Goal: Transaction & Acquisition: Subscribe to service/newsletter

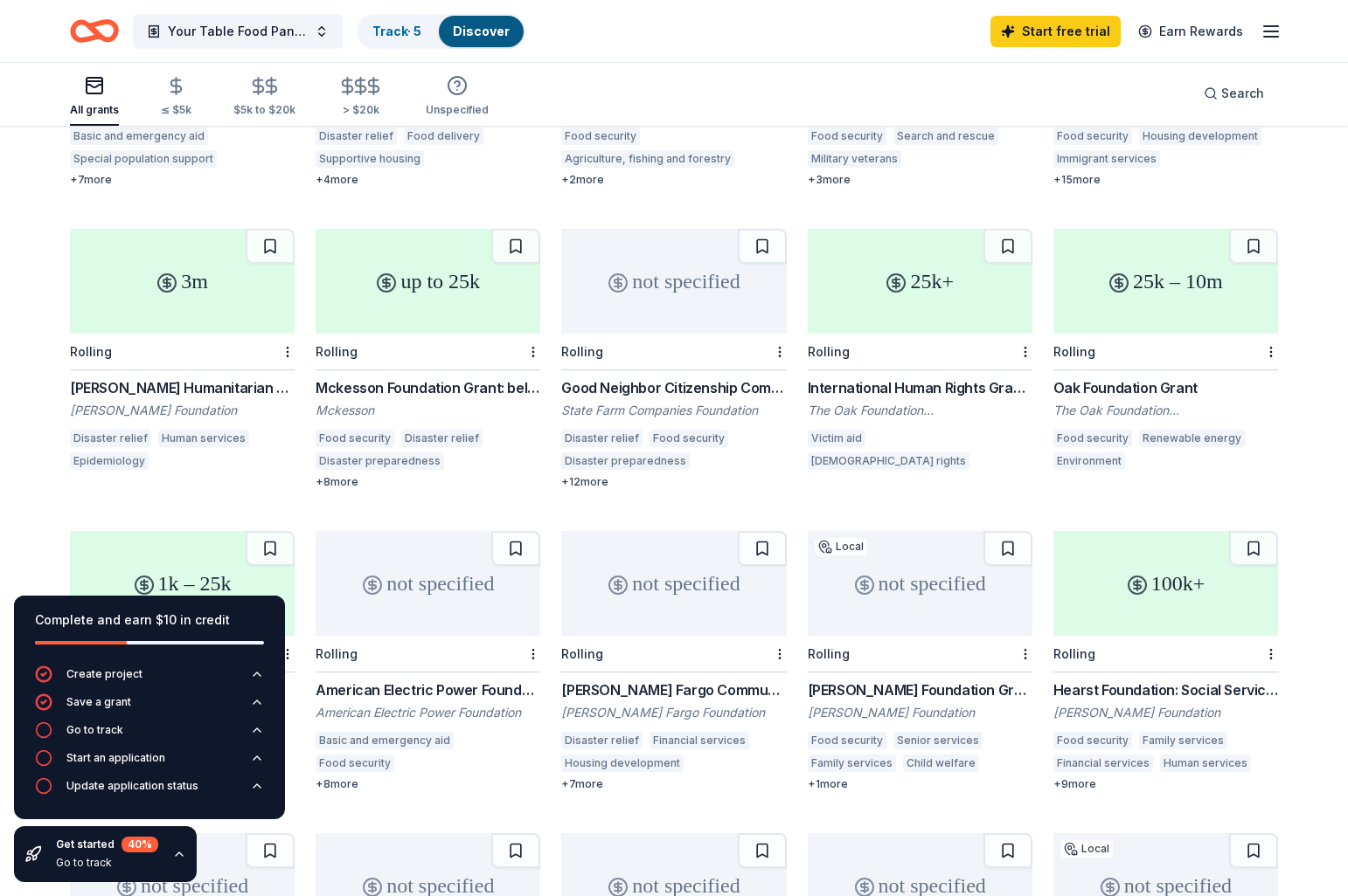
scroll to position [387, 0]
click at [191, 293] on div "3m" at bounding box center [181, 280] width 225 height 105
click at [1054, 33] on link "Start free trial" at bounding box center [1056, 32] width 130 height 32
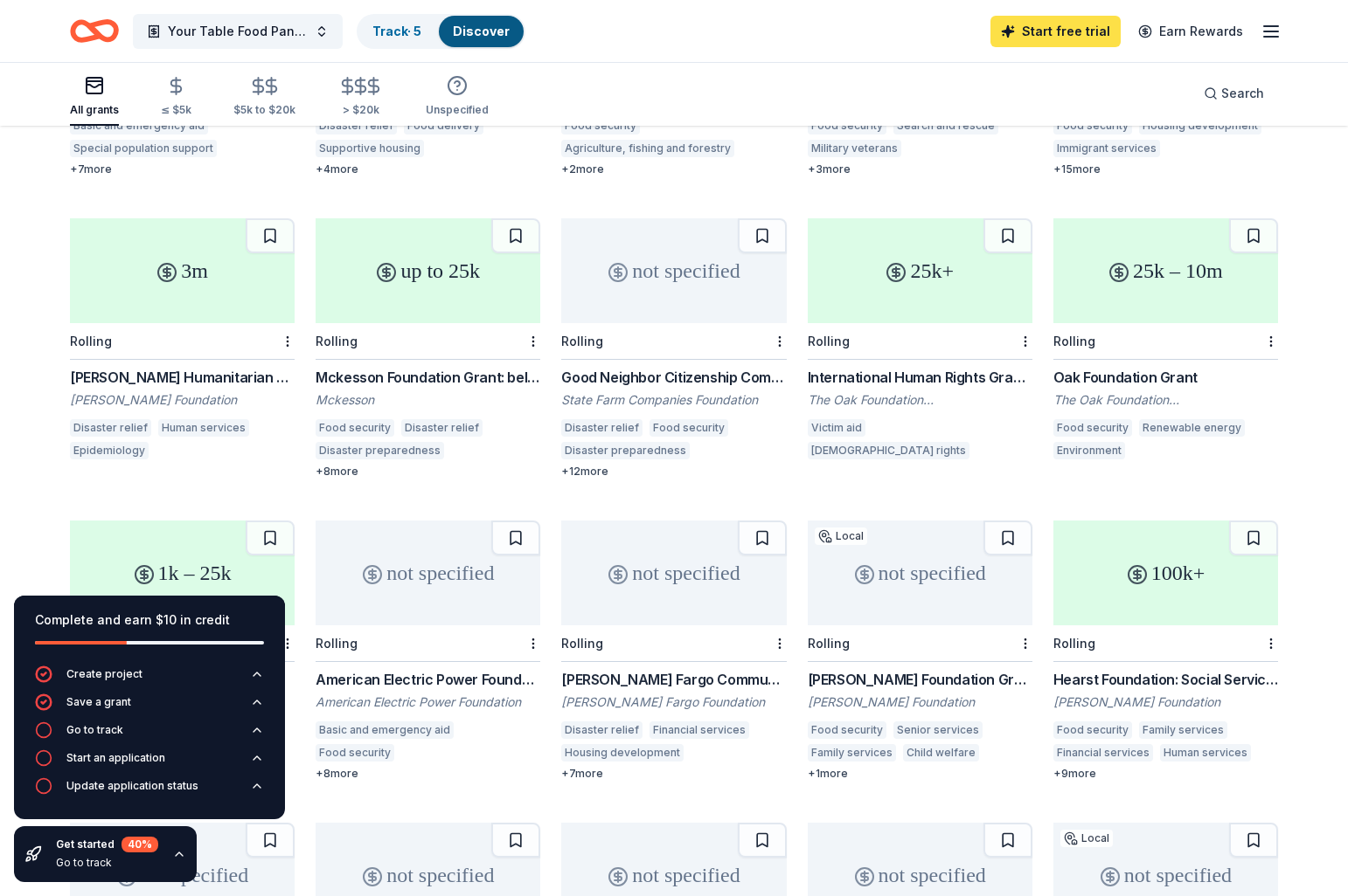
click at [1056, 29] on link "Start free trial" at bounding box center [1056, 32] width 130 height 32
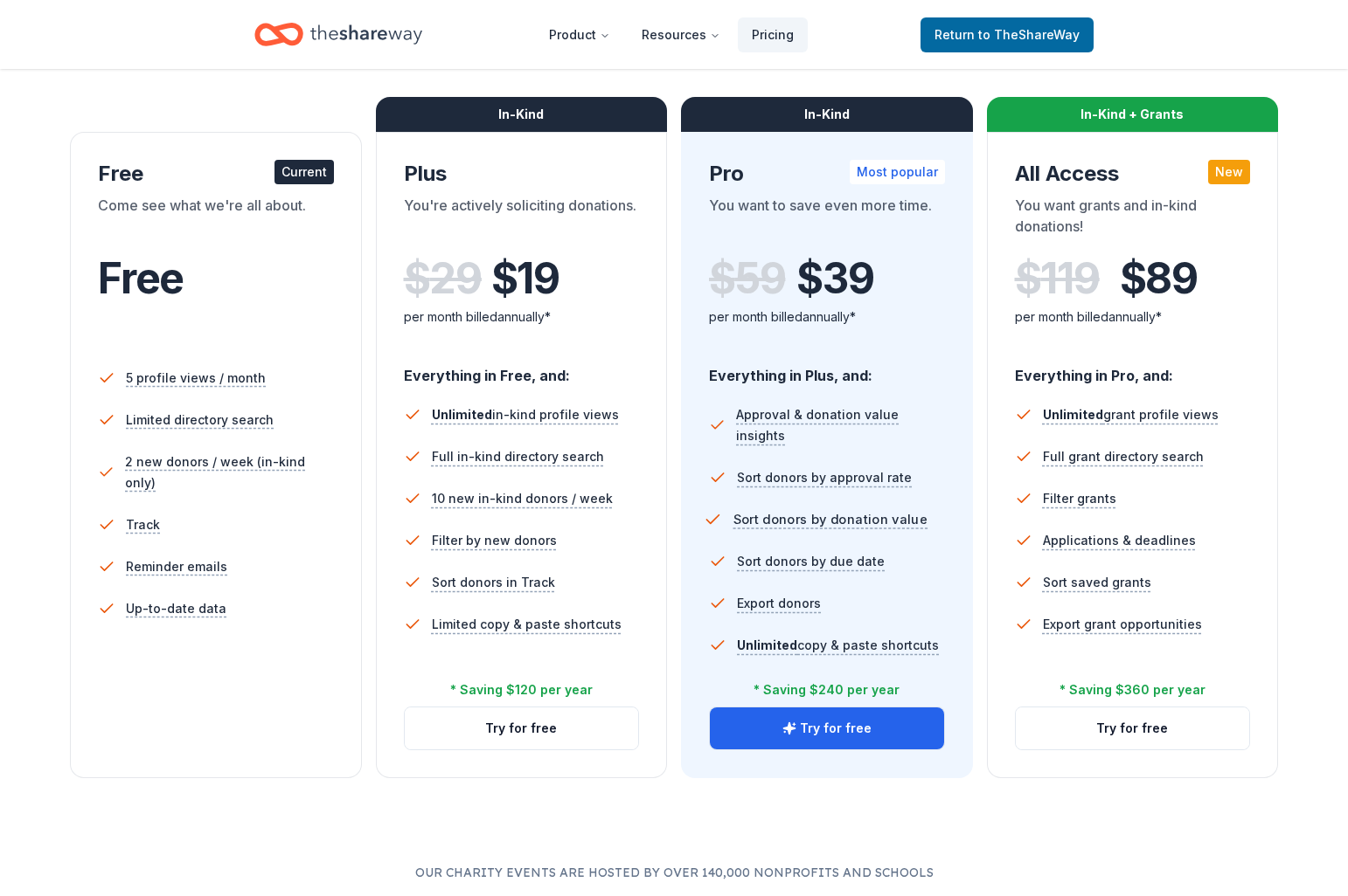
scroll to position [246, 0]
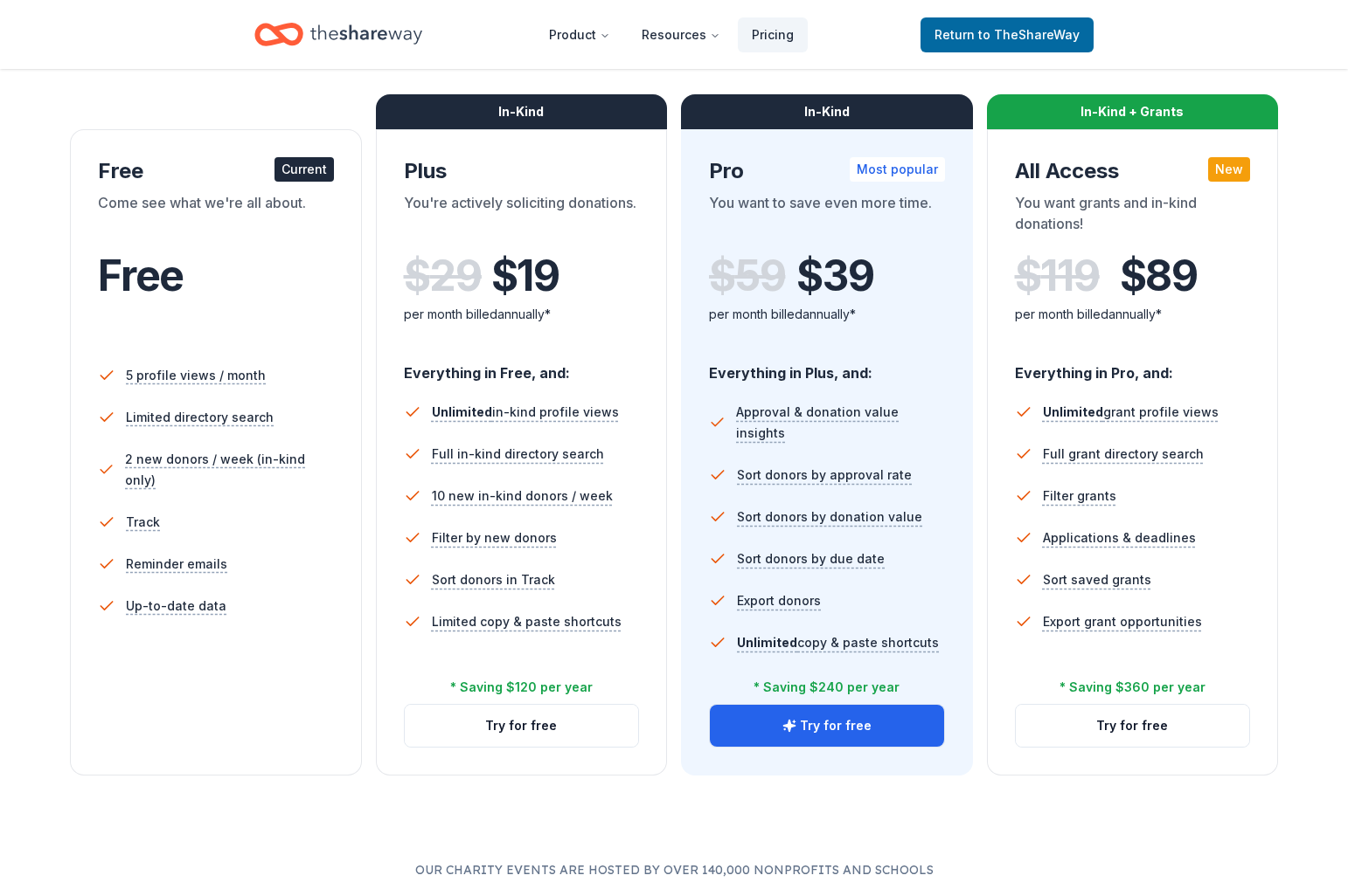
click at [514, 281] on span "$ 19" at bounding box center [525, 276] width 68 height 49
click at [826, 726] on button "Try for free" at bounding box center [827, 726] width 234 height 42
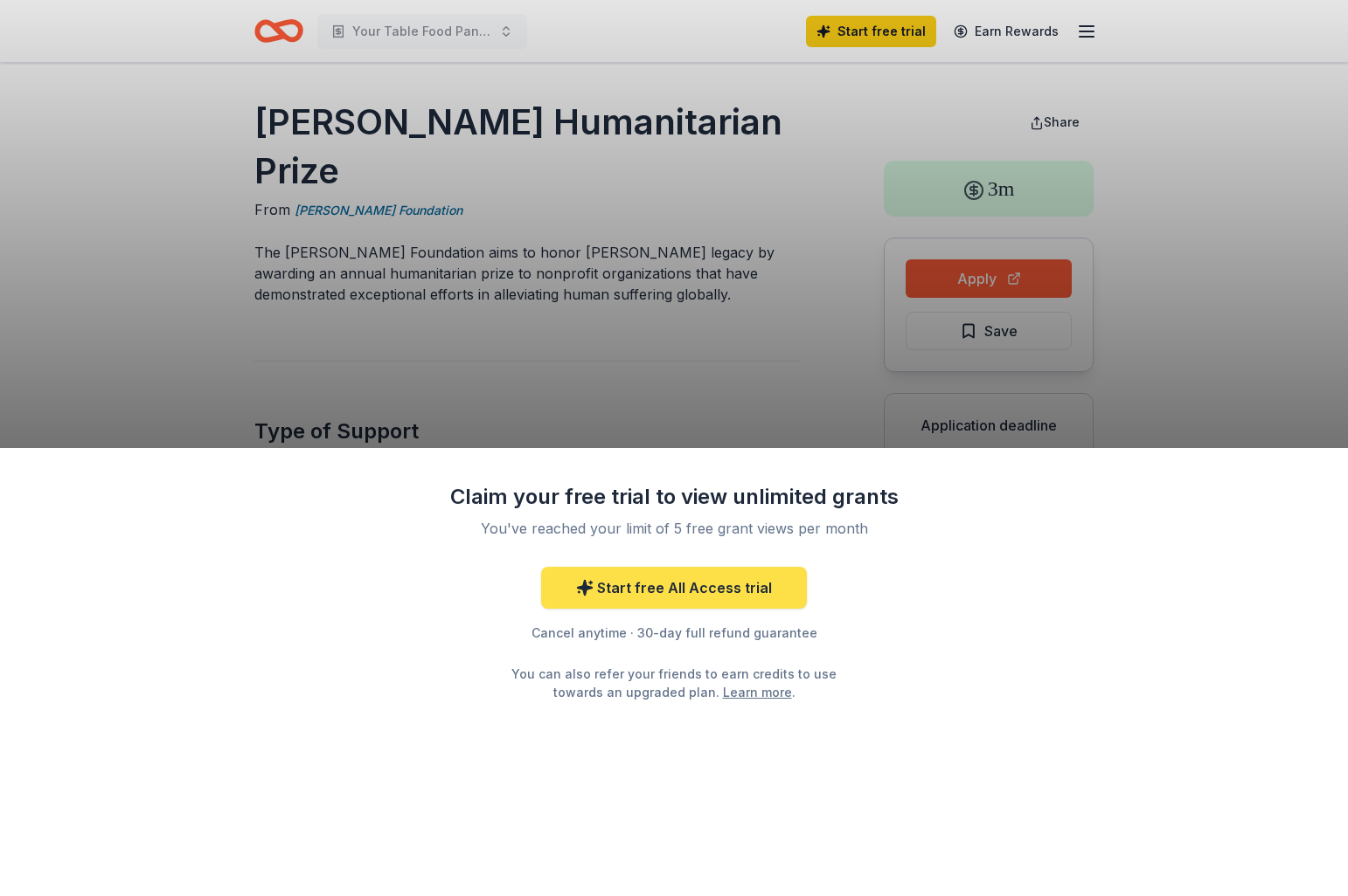
click at [696, 588] on link "Start free All Access trial" at bounding box center [674, 588] width 266 height 42
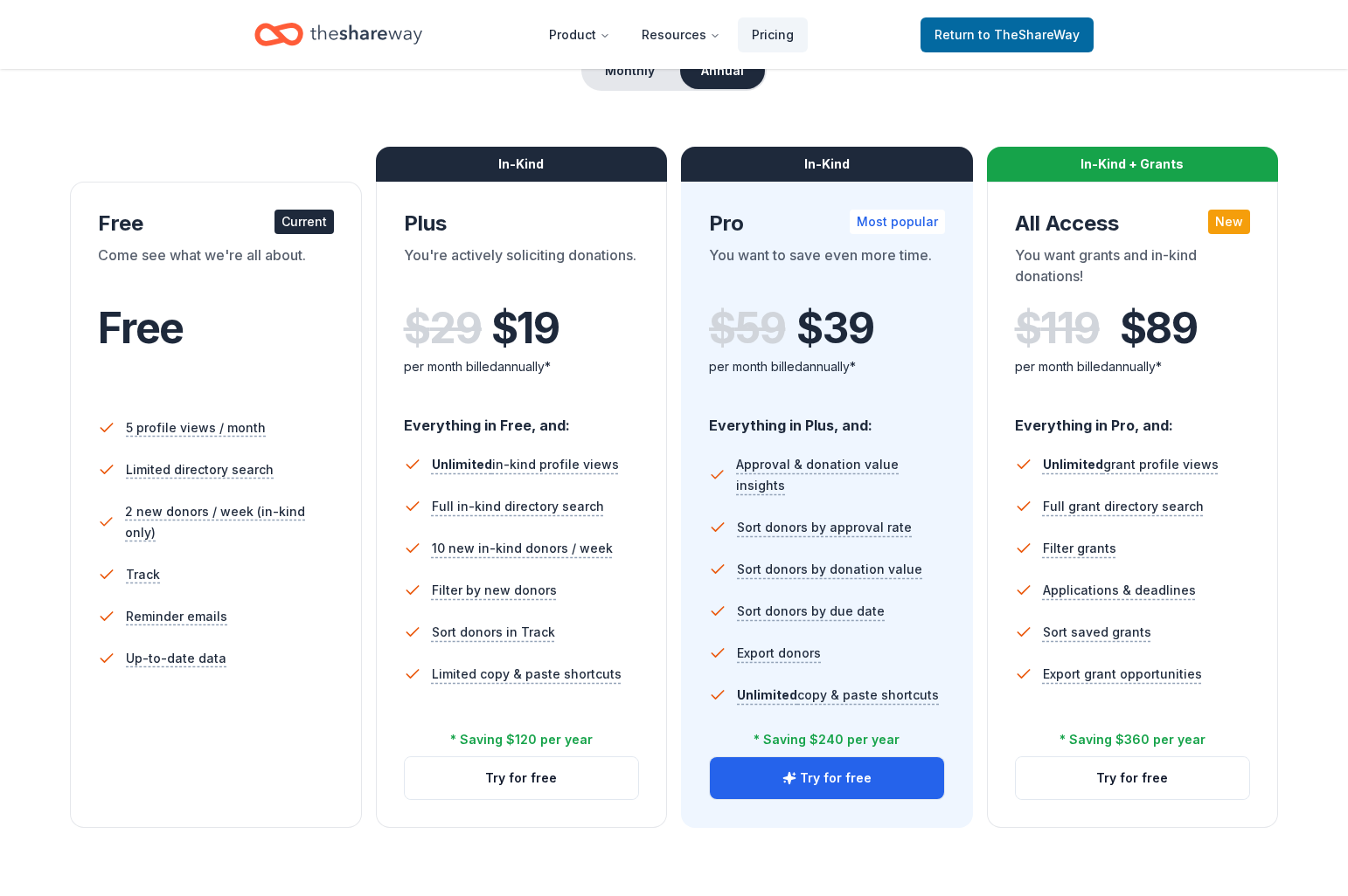
scroll to position [195, 0]
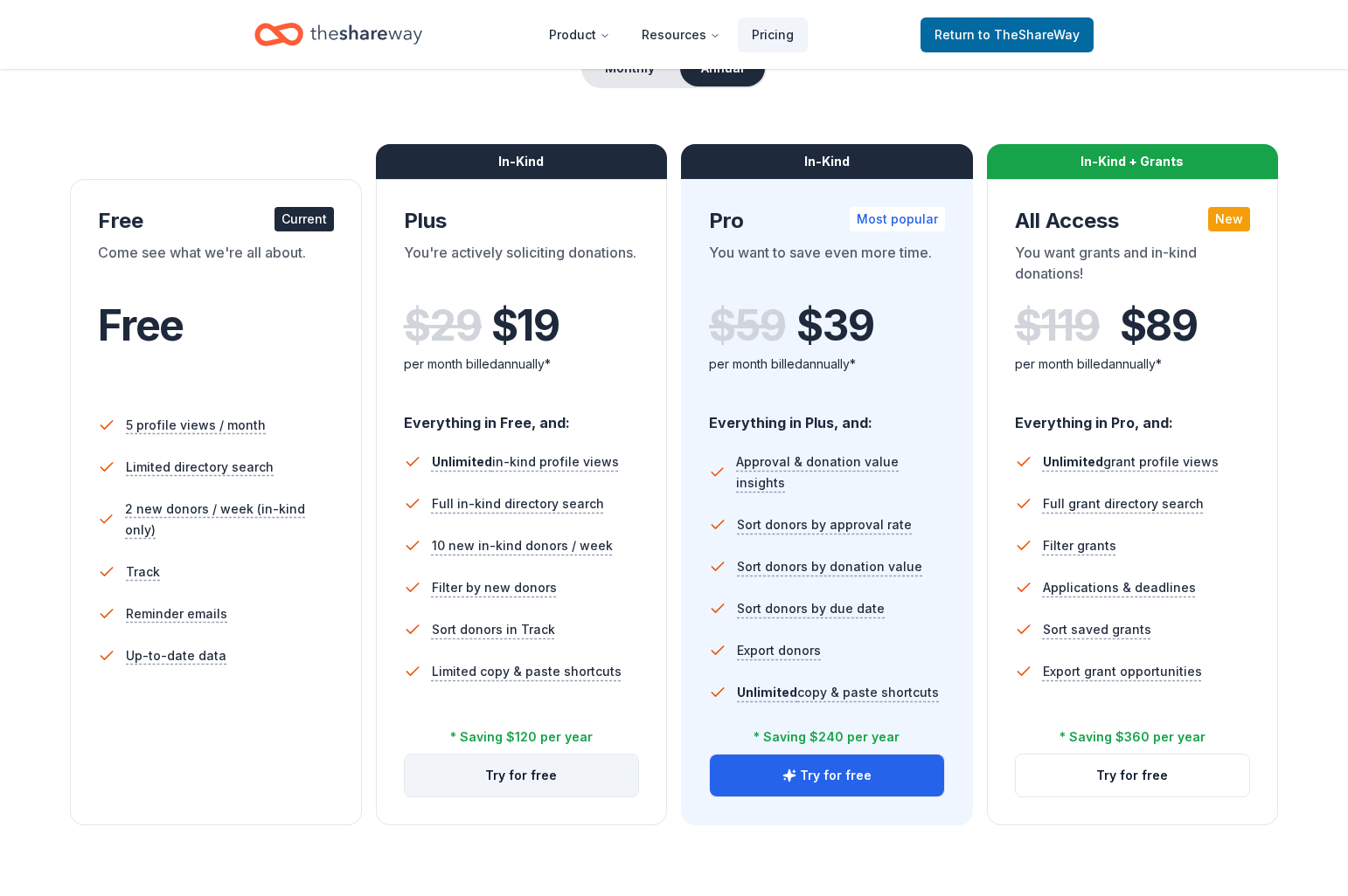
click at [514, 776] on button "Try for free" at bounding box center [522, 776] width 234 height 42
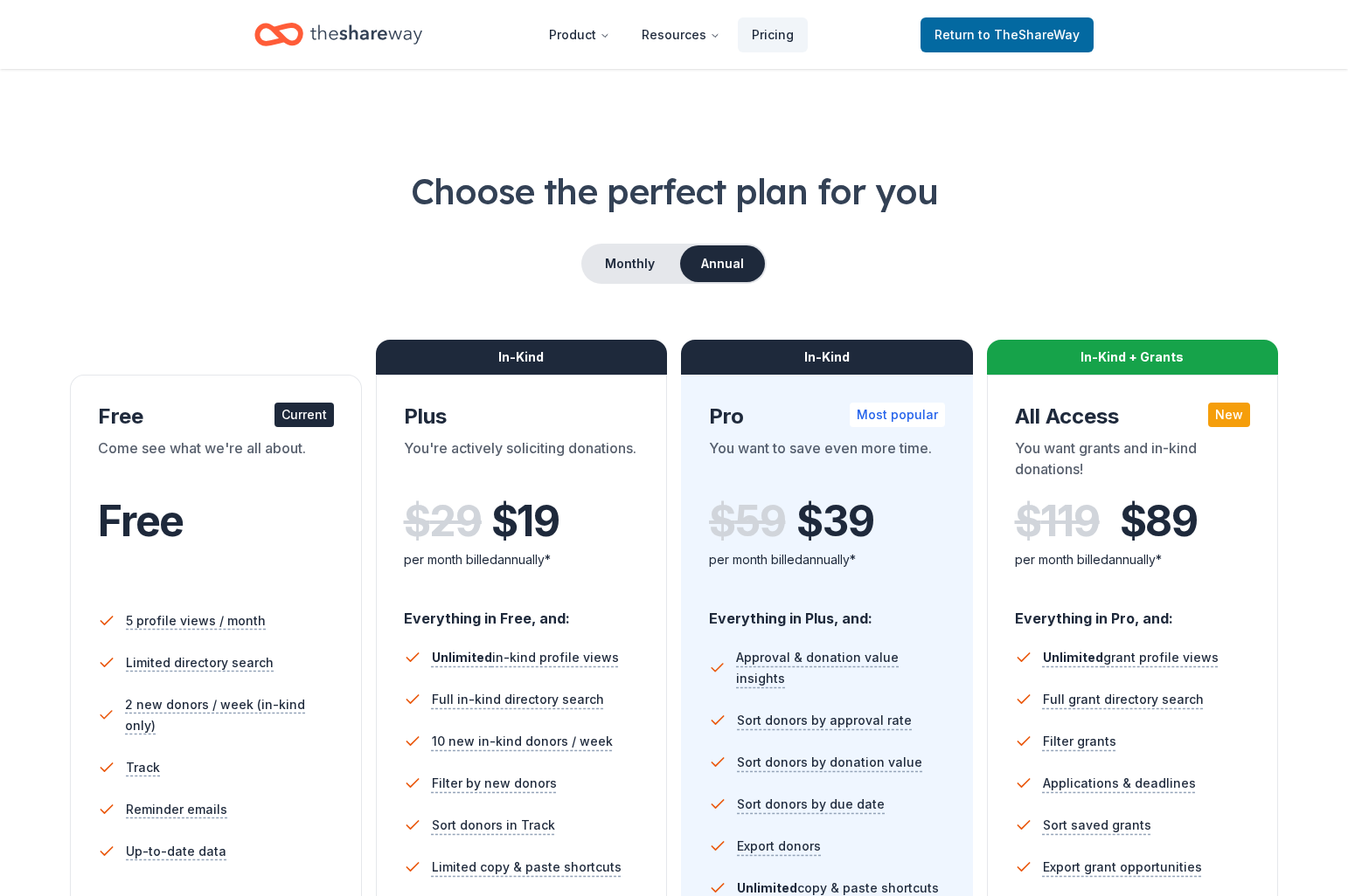
scroll to position [246, 0]
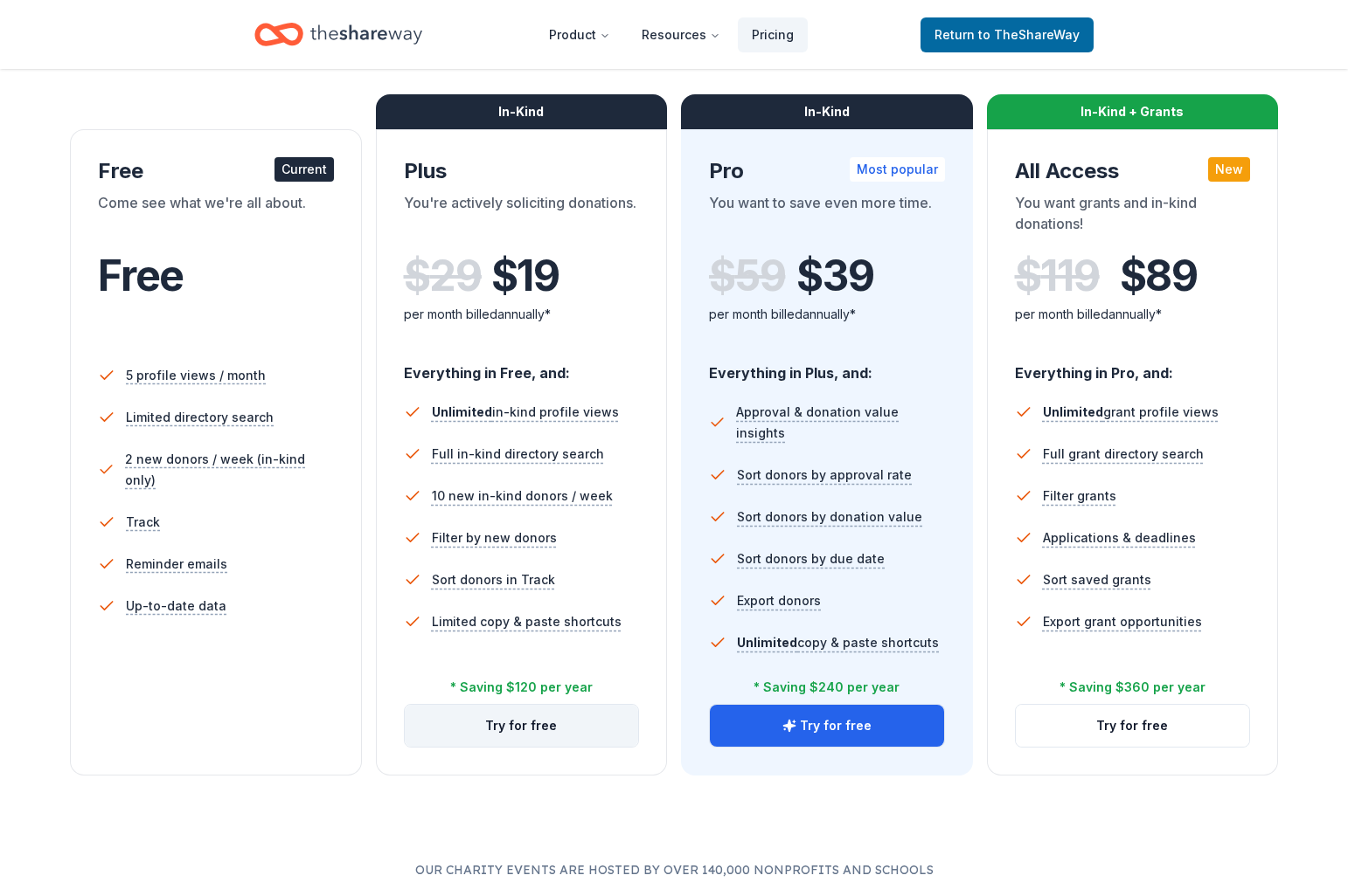
click at [528, 729] on button "Try for free" at bounding box center [522, 726] width 234 height 42
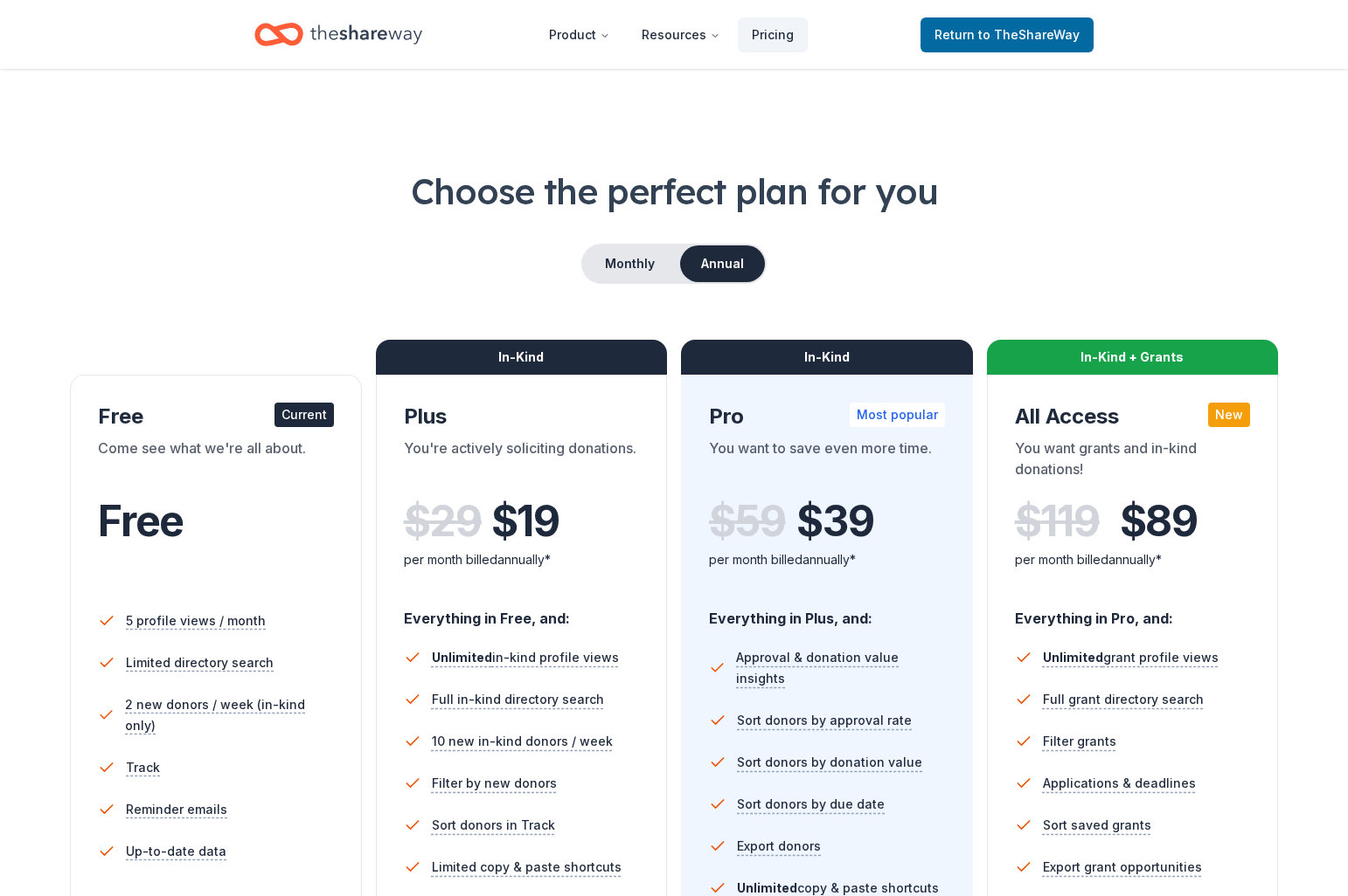
scroll to position [246, 0]
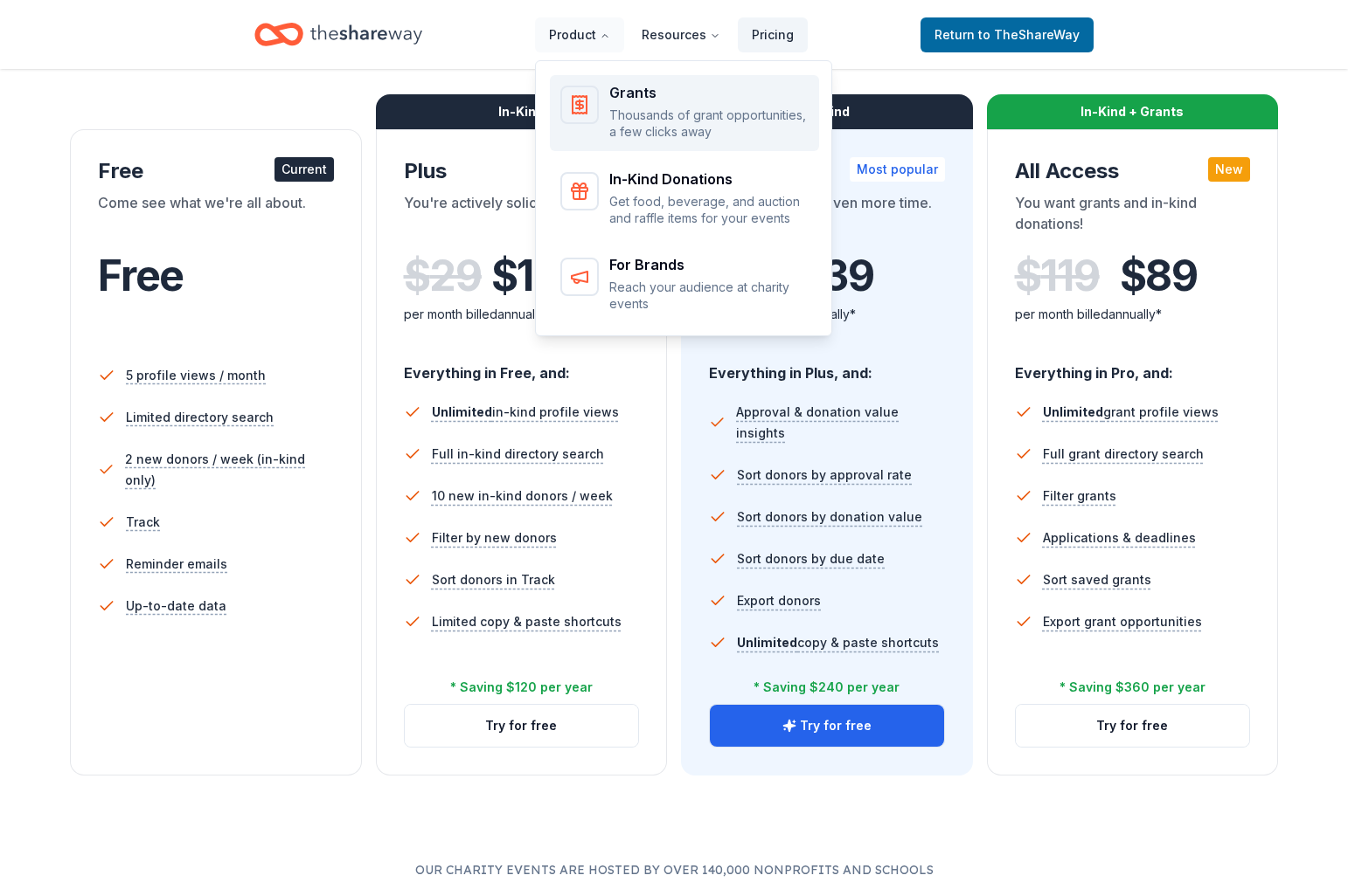
click at [689, 114] on p "Thousands of grant opportunities, a few clicks away" at bounding box center [709, 123] width 199 height 34
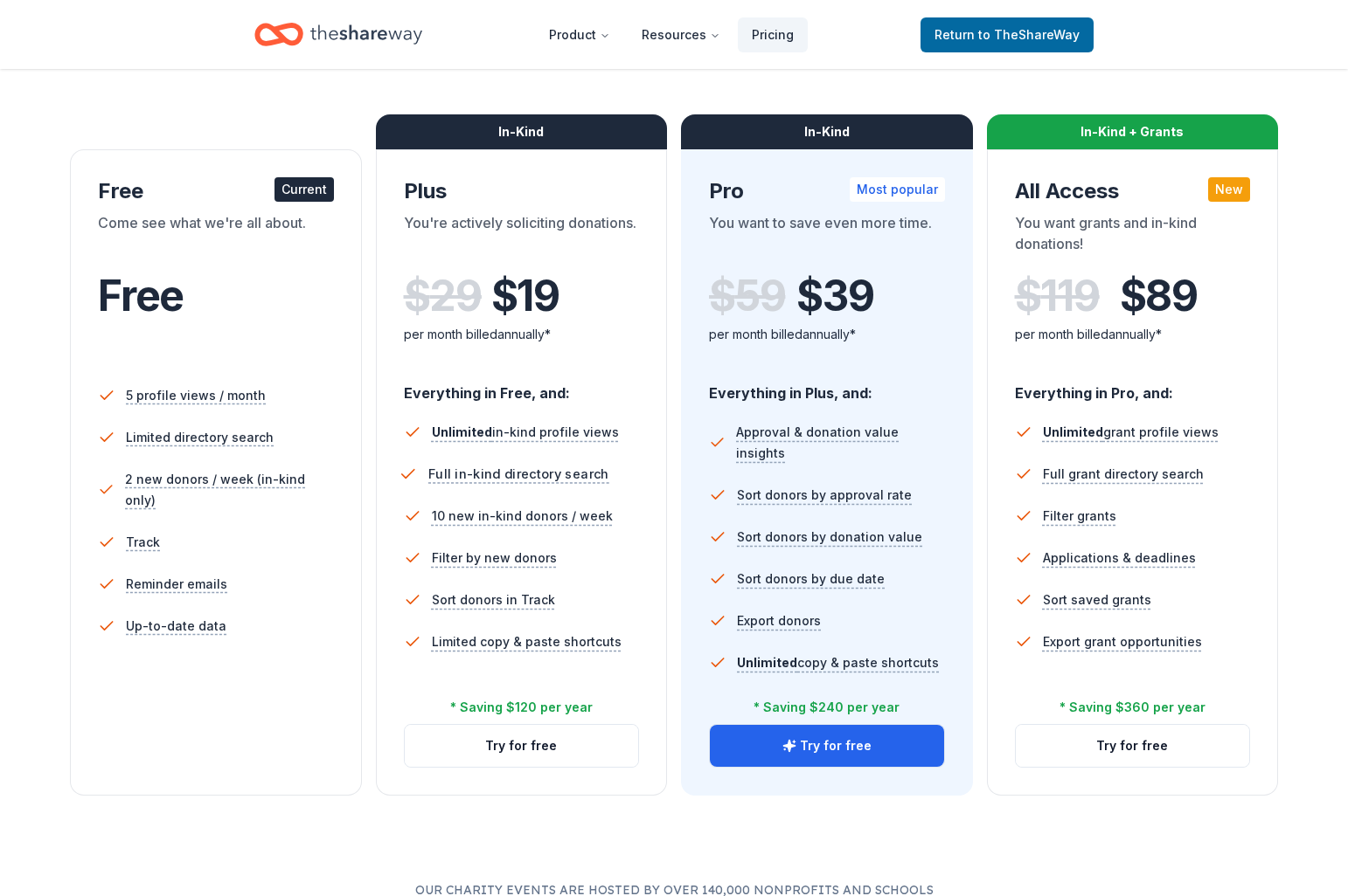
scroll to position [233, 0]
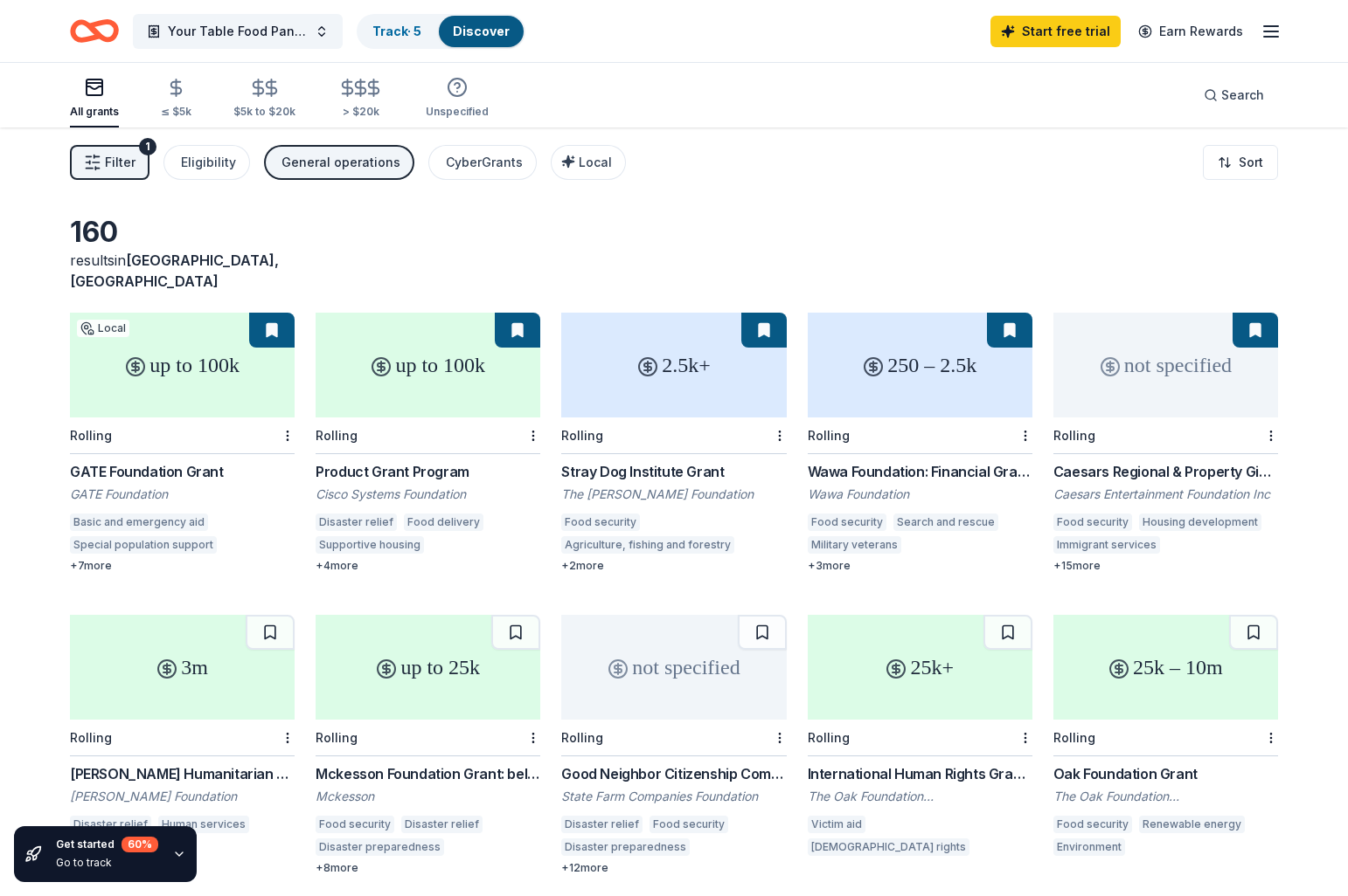
click at [1272, 32] on line "button" at bounding box center [1271, 32] width 14 height 0
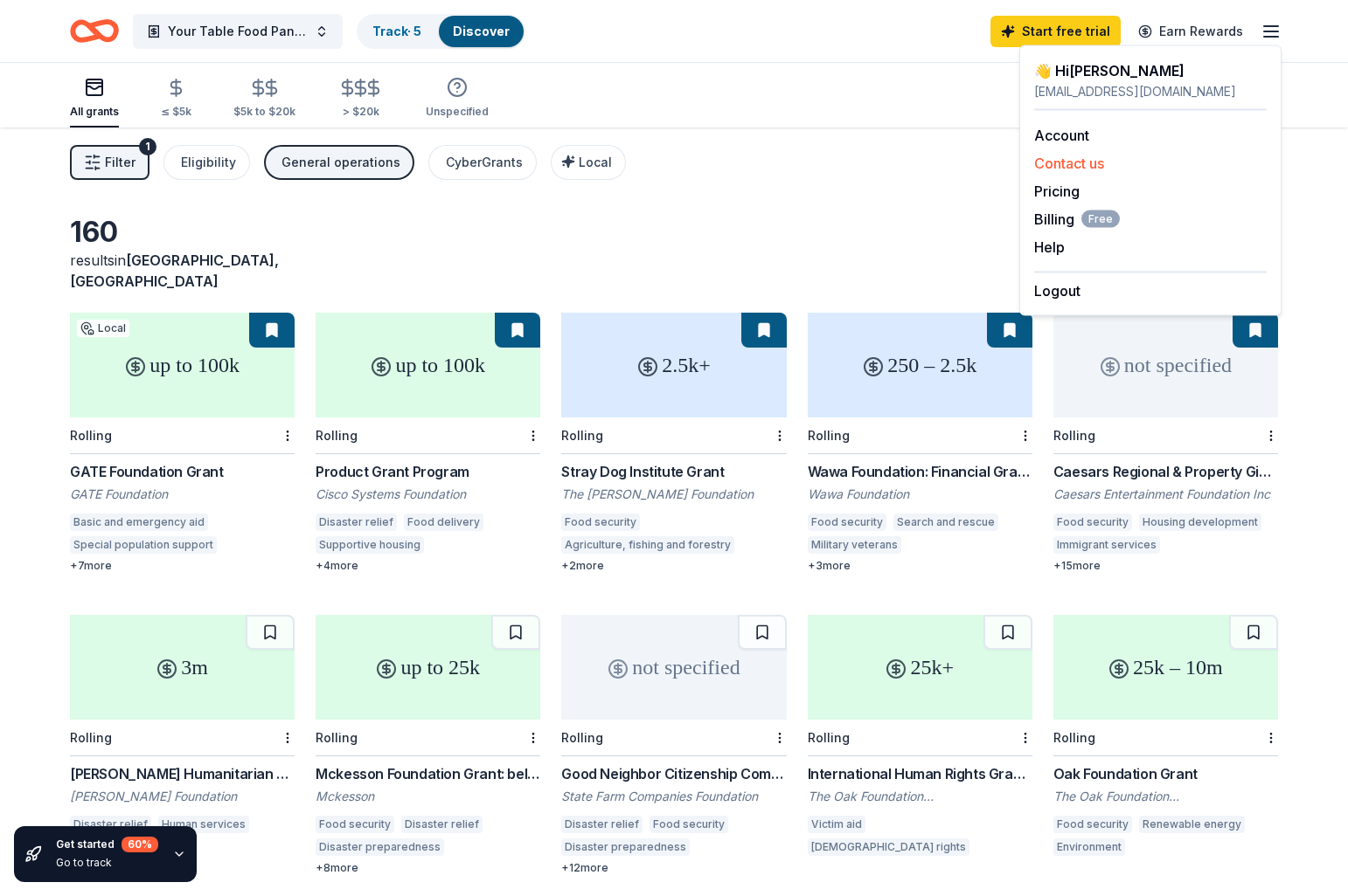
click at [1094, 166] on button "Contact us" at bounding box center [1068, 164] width 70 height 21
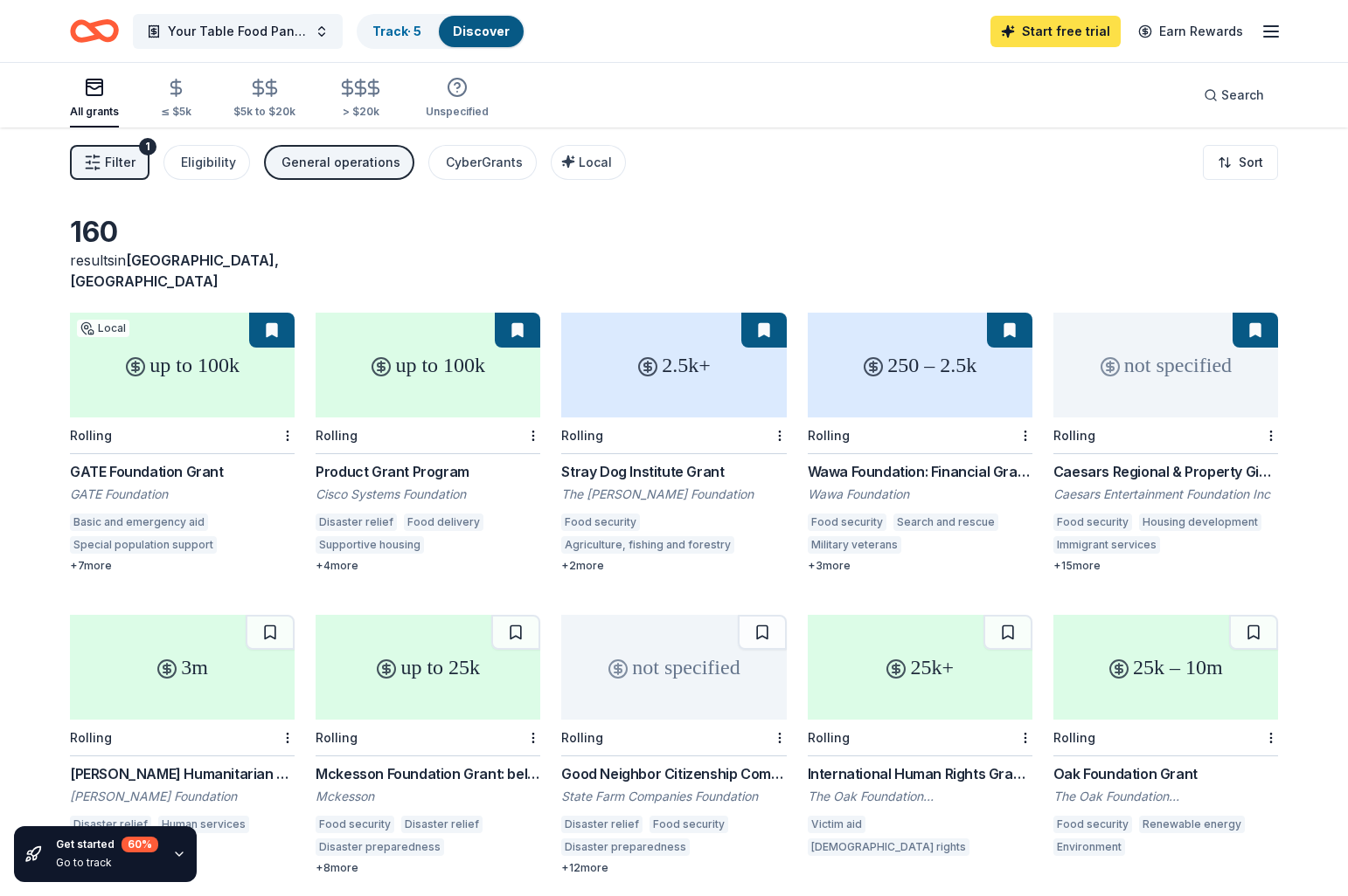
click at [1063, 33] on link "Start free trial" at bounding box center [1056, 32] width 130 height 32
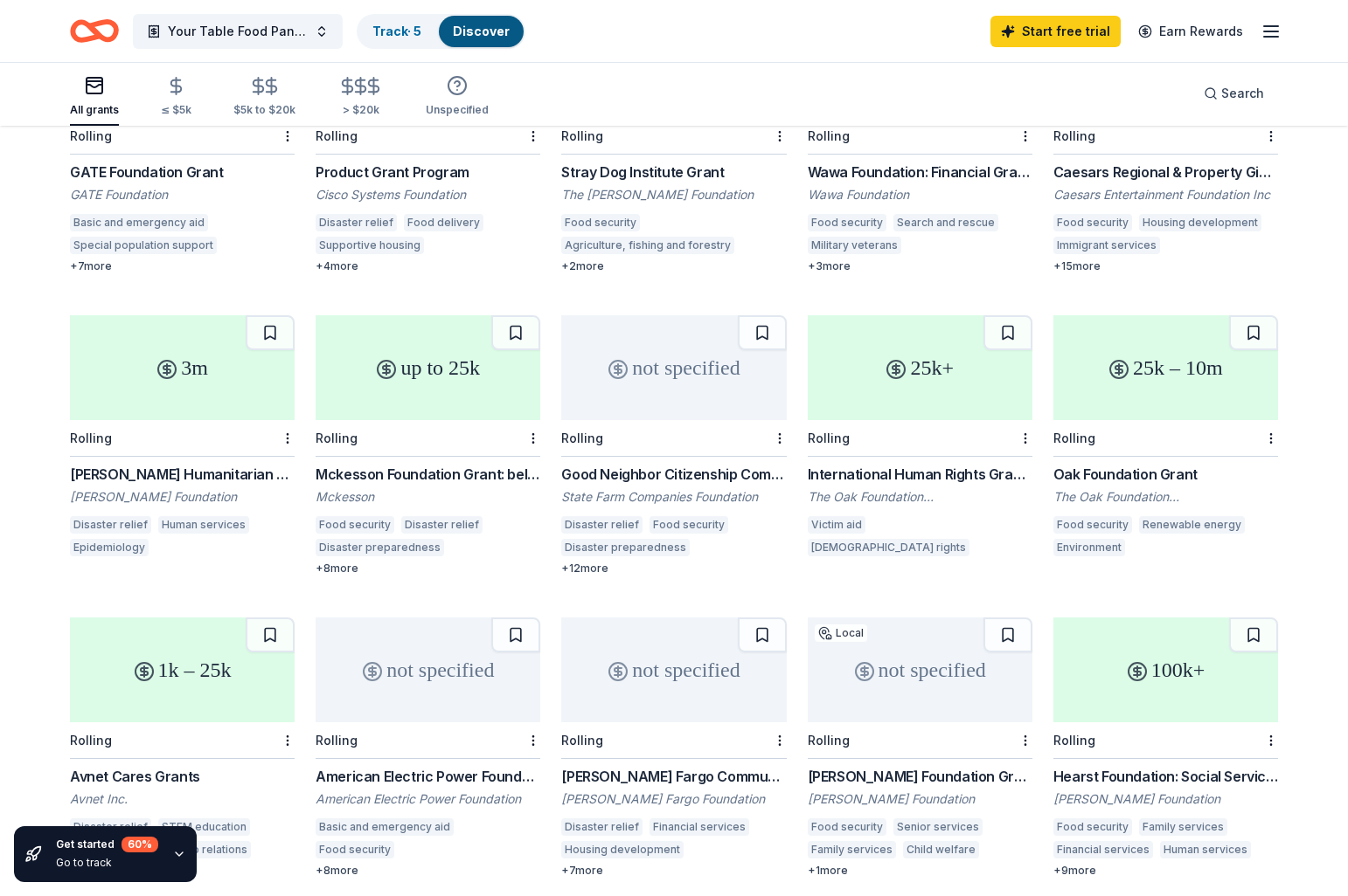
scroll to position [303, 0]
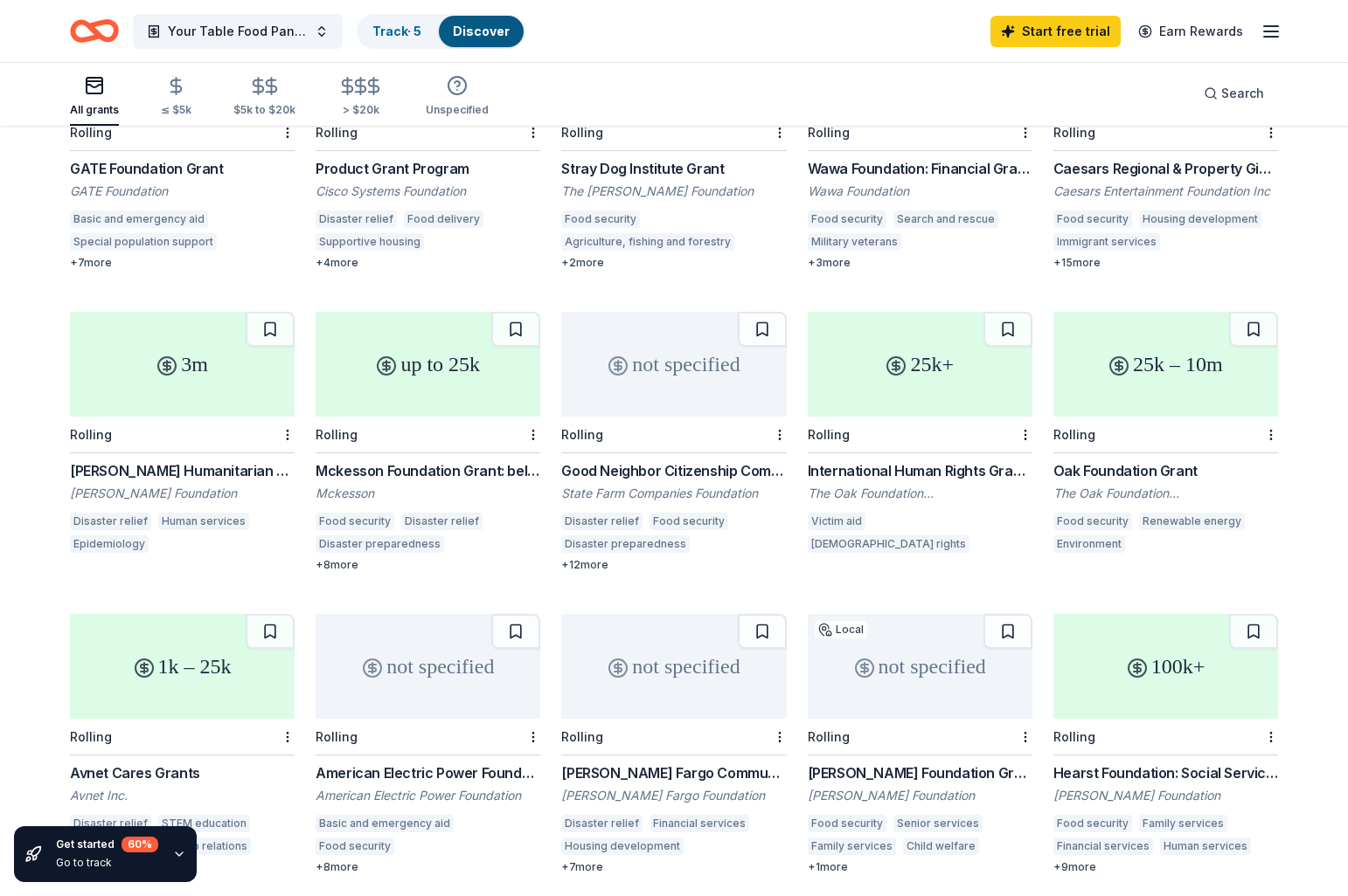
click at [166, 380] on div "3m" at bounding box center [181, 364] width 225 height 105
